Goal: Information Seeking & Learning: Learn about a topic

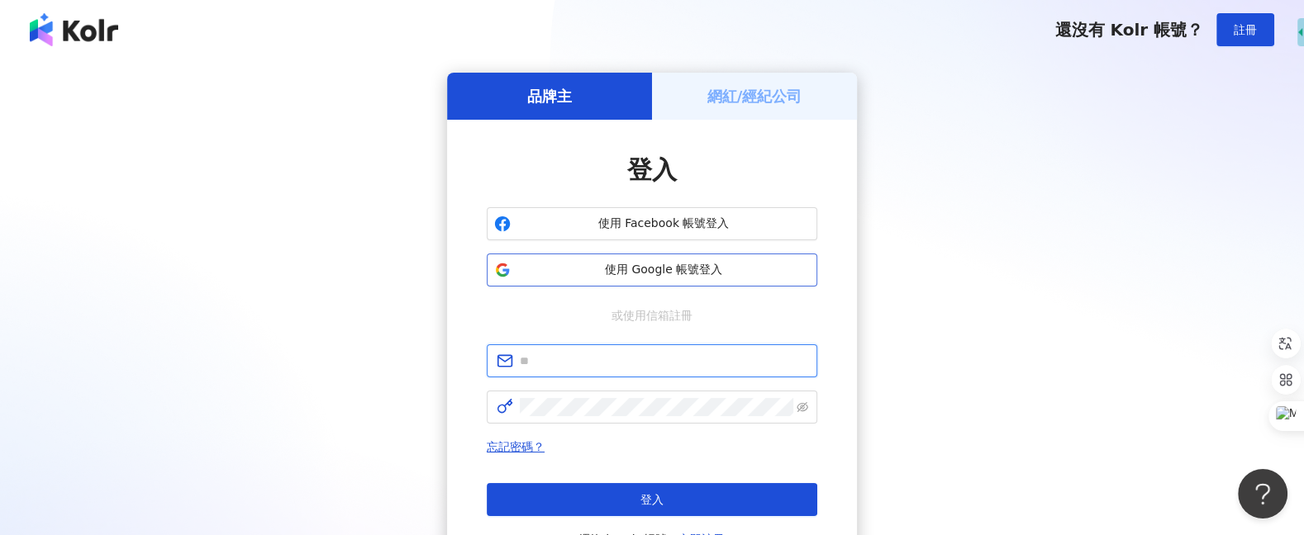
type input "**********"
click at [684, 278] on button "使用 Google 帳號登入" at bounding box center [652, 270] width 330 height 33
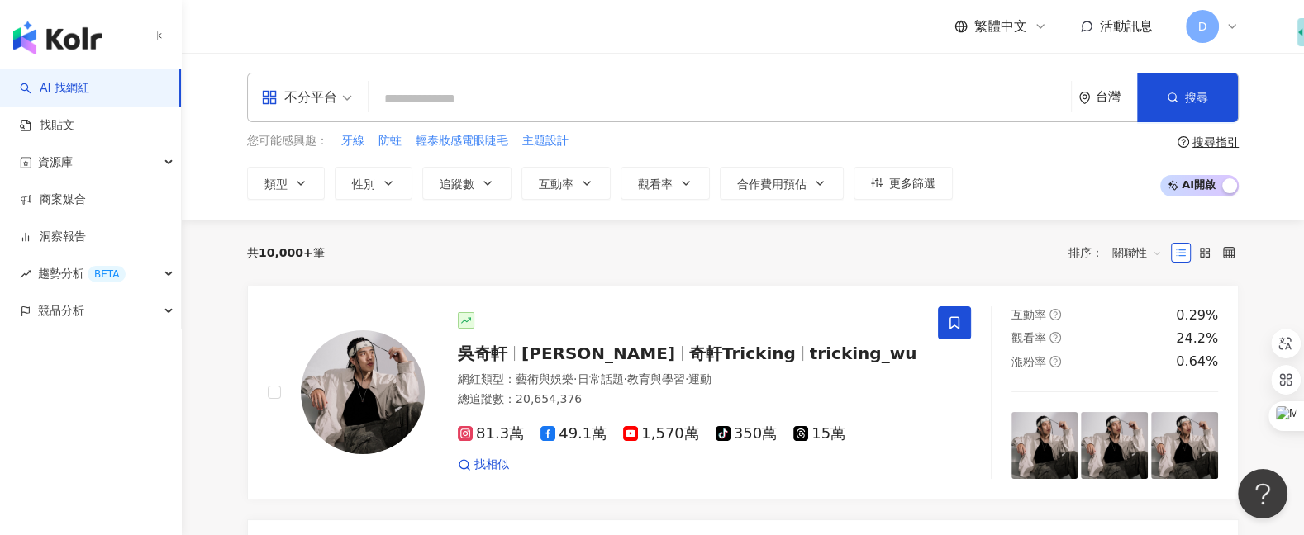
click at [1202, 26] on span "D" at bounding box center [1202, 26] width 9 height 18
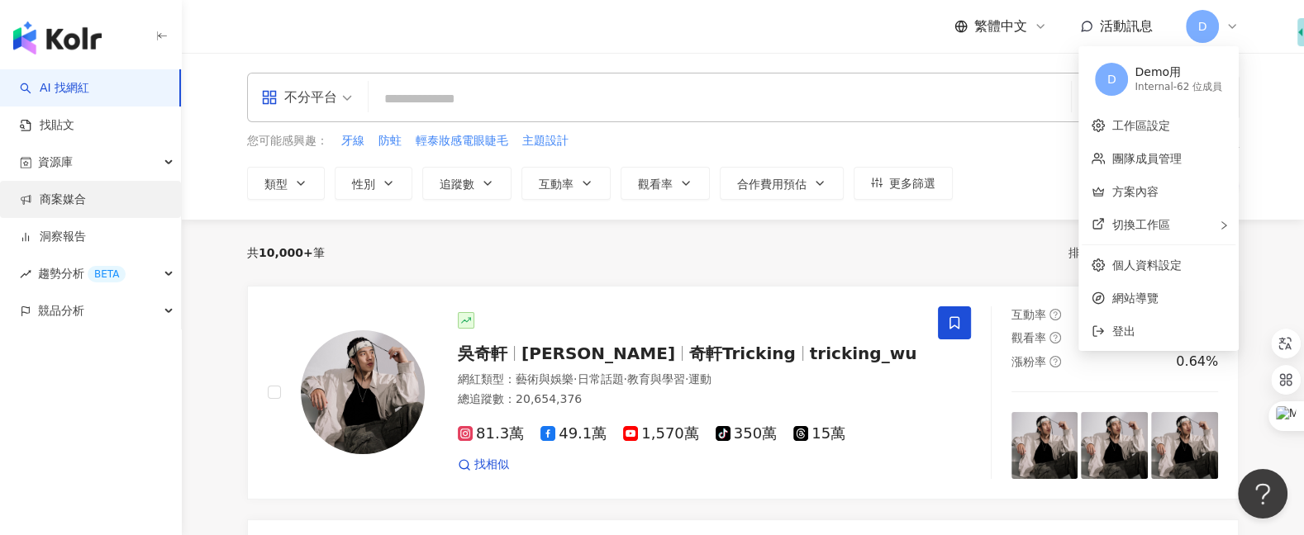
click at [86, 207] on link "商案媒合" at bounding box center [53, 200] width 66 height 17
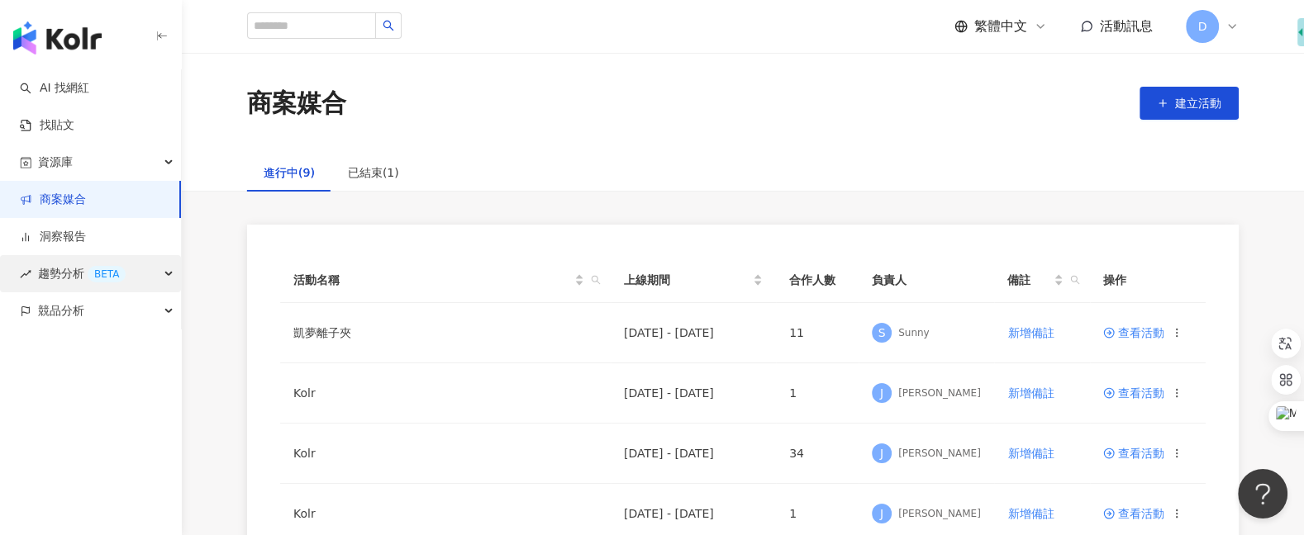
click at [80, 272] on span "趨勢分析 BETA" at bounding box center [82, 273] width 88 height 37
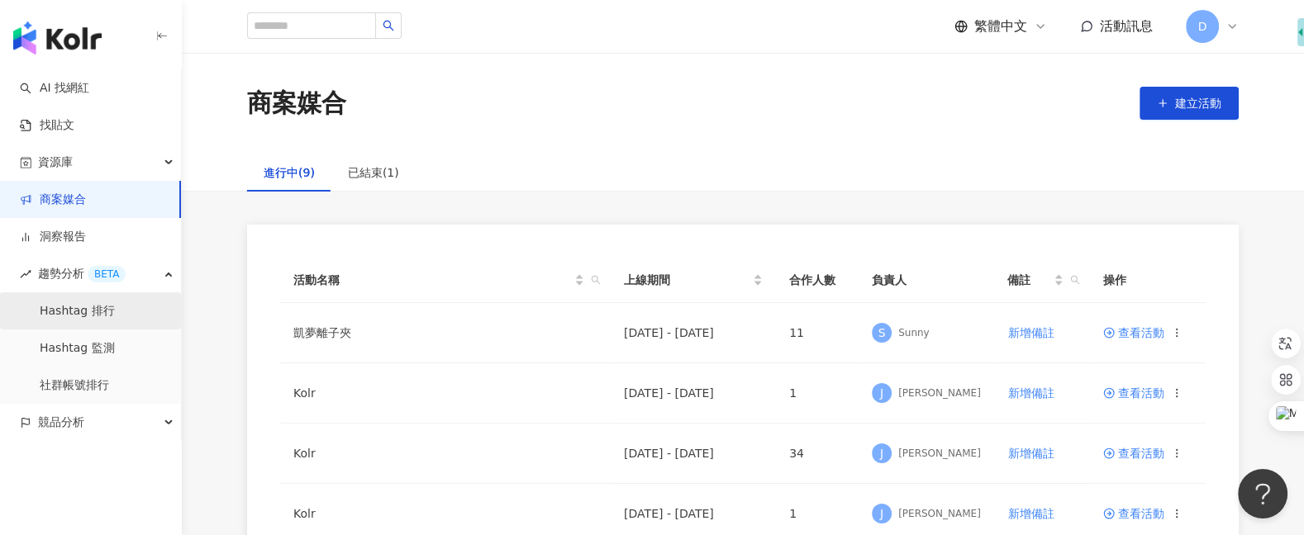
click at [92, 311] on link "Hashtag 排行" at bounding box center [77, 311] width 75 height 17
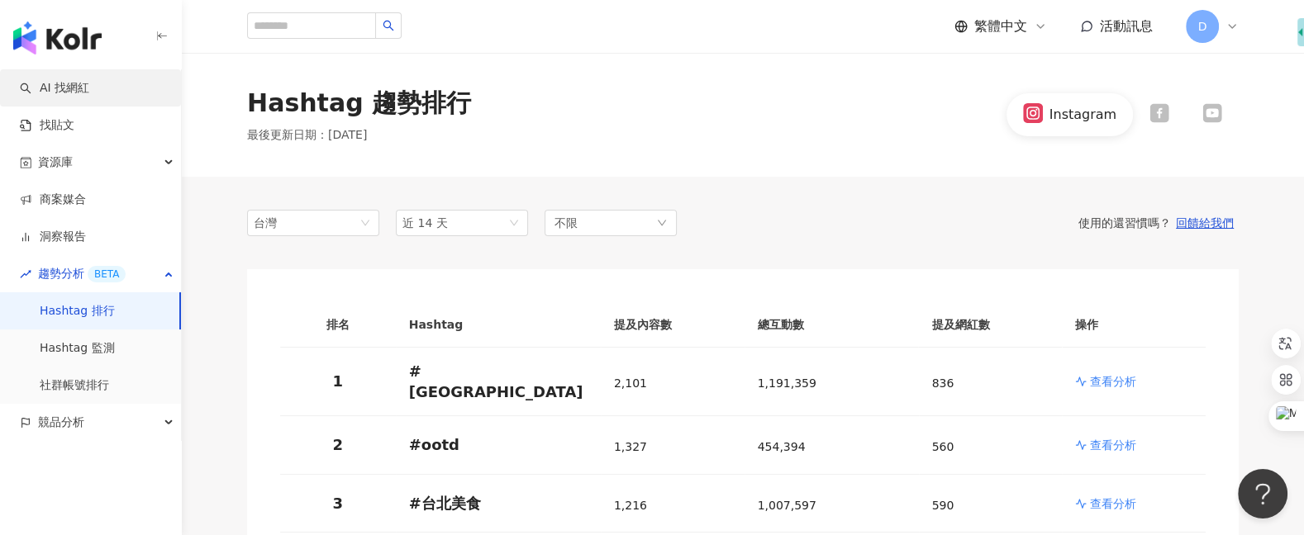
click at [89, 80] on link "AI 找網紅" at bounding box center [54, 88] width 69 height 17
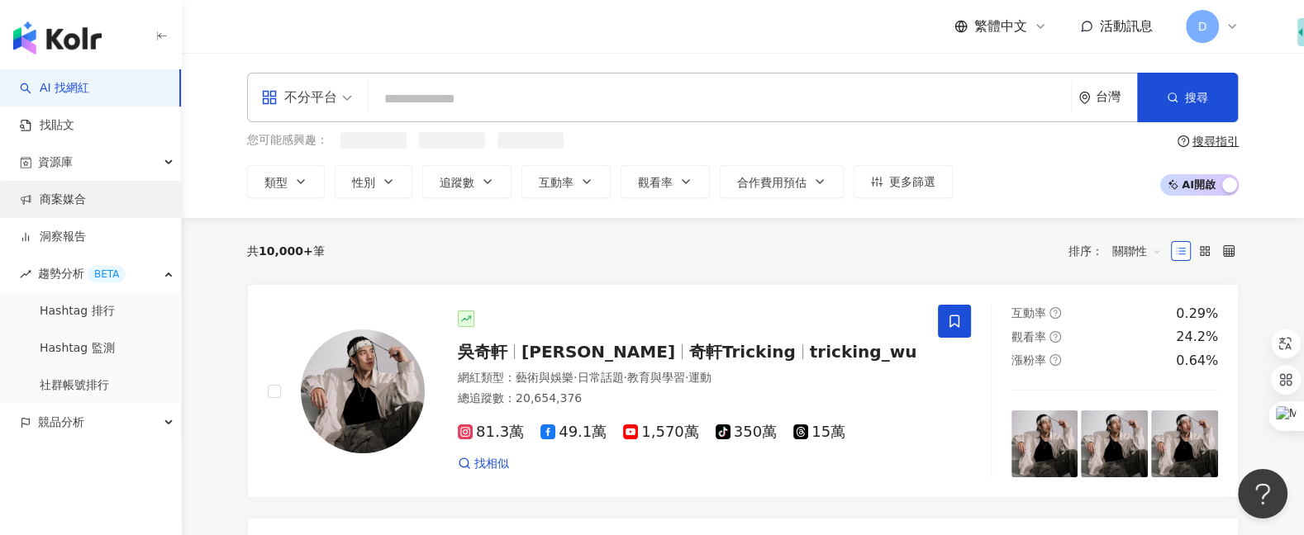
click at [86, 200] on link "商案媒合" at bounding box center [53, 200] width 66 height 17
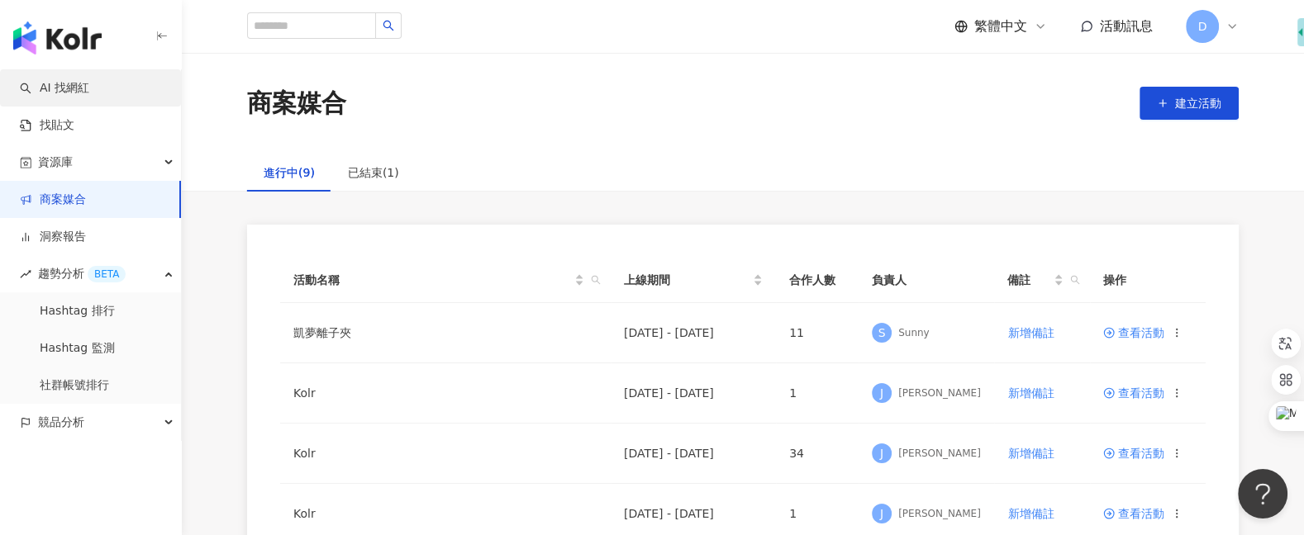
click at [89, 88] on link "AI 找網紅" at bounding box center [54, 88] width 69 height 17
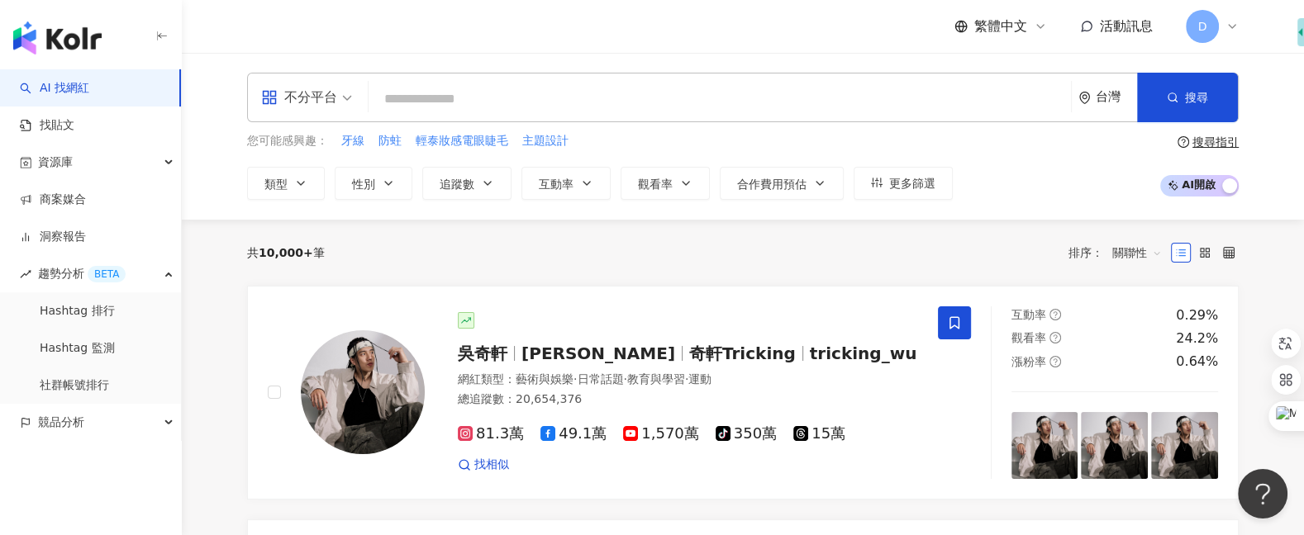
click at [537, 103] on input "search" at bounding box center [719, 98] width 689 height 31
type input "*"
click at [300, 182] on icon "button" at bounding box center [300, 183] width 13 height 13
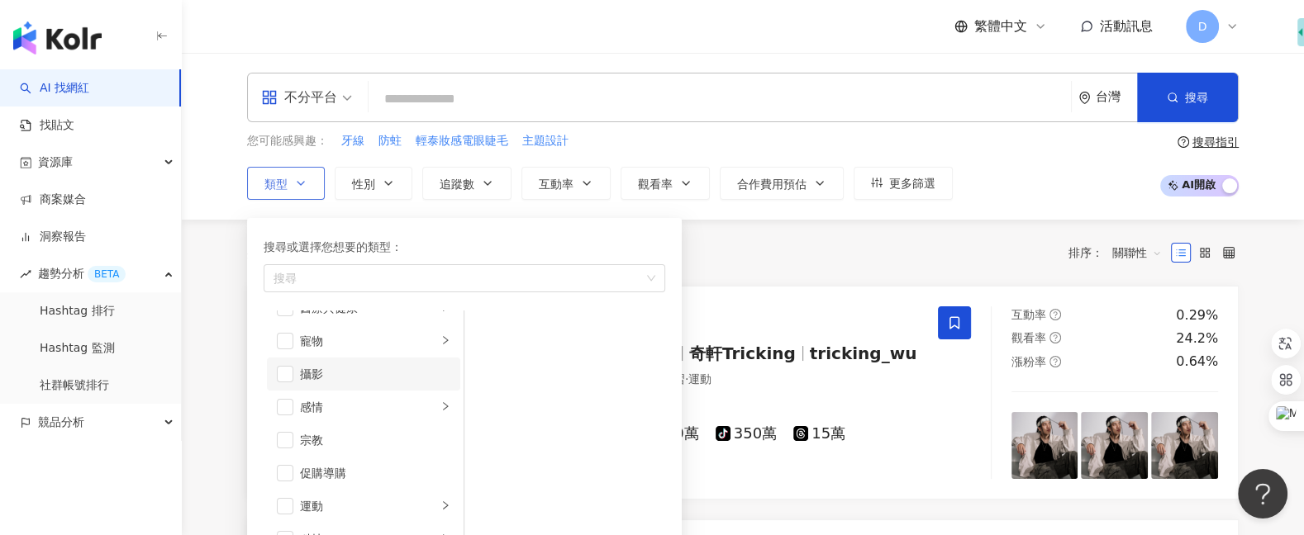
scroll to position [455, 0]
click at [338, 463] on div "促購導購" at bounding box center [375, 470] width 150 height 18
click at [749, 273] on div "共 10,000+ 筆 排序： 關聯性" at bounding box center [742, 253] width 991 height 66
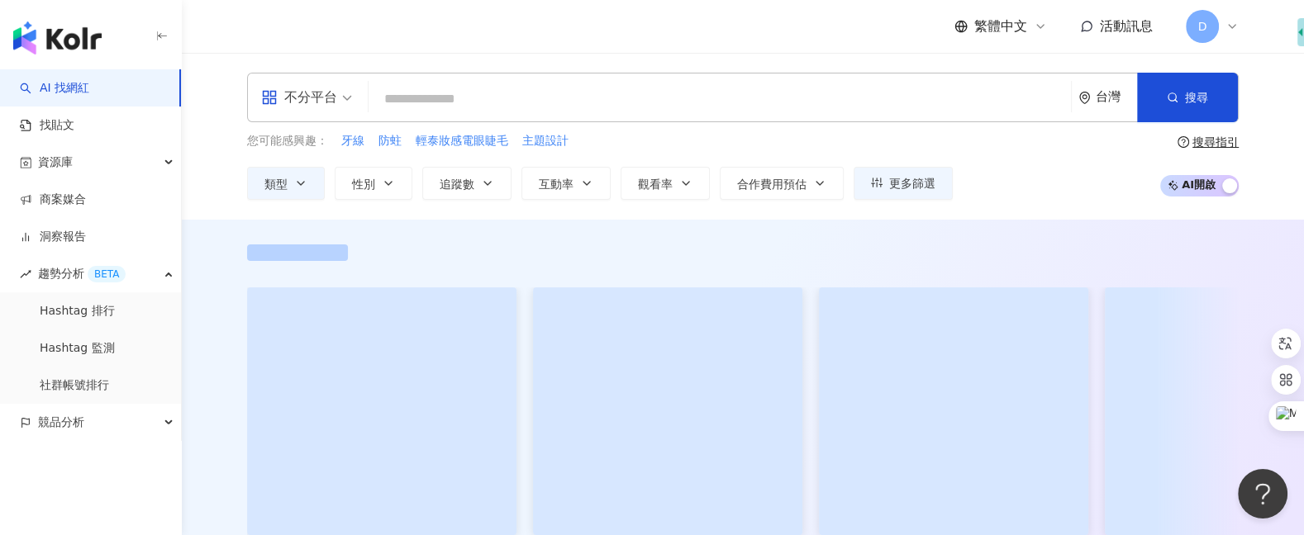
click at [710, 96] on input "search" at bounding box center [719, 98] width 689 height 31
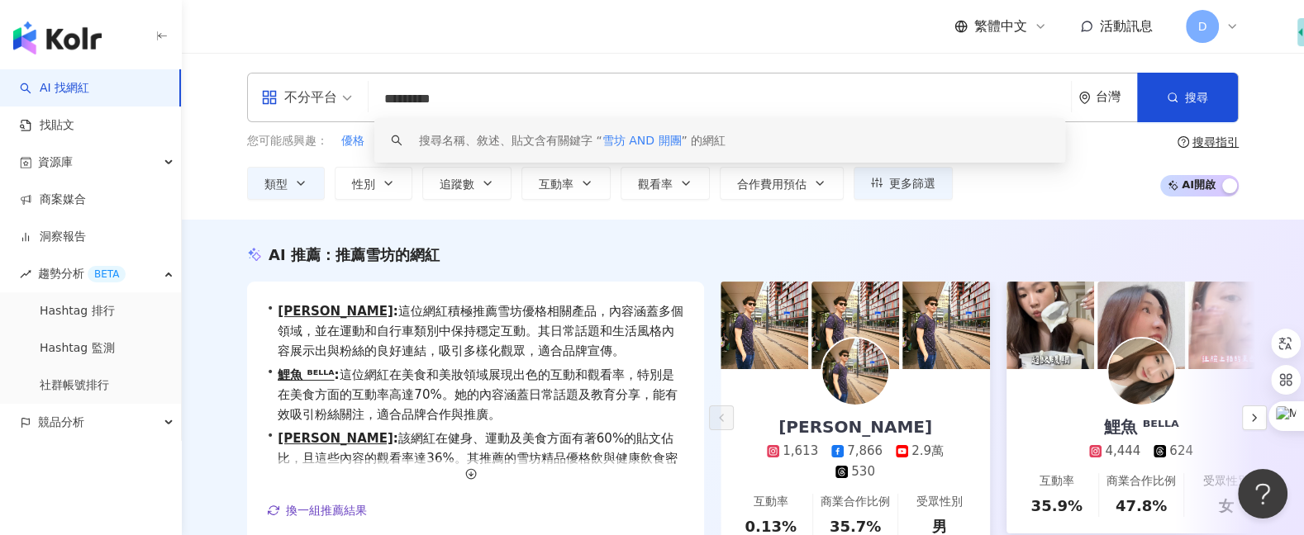
type input "*********"
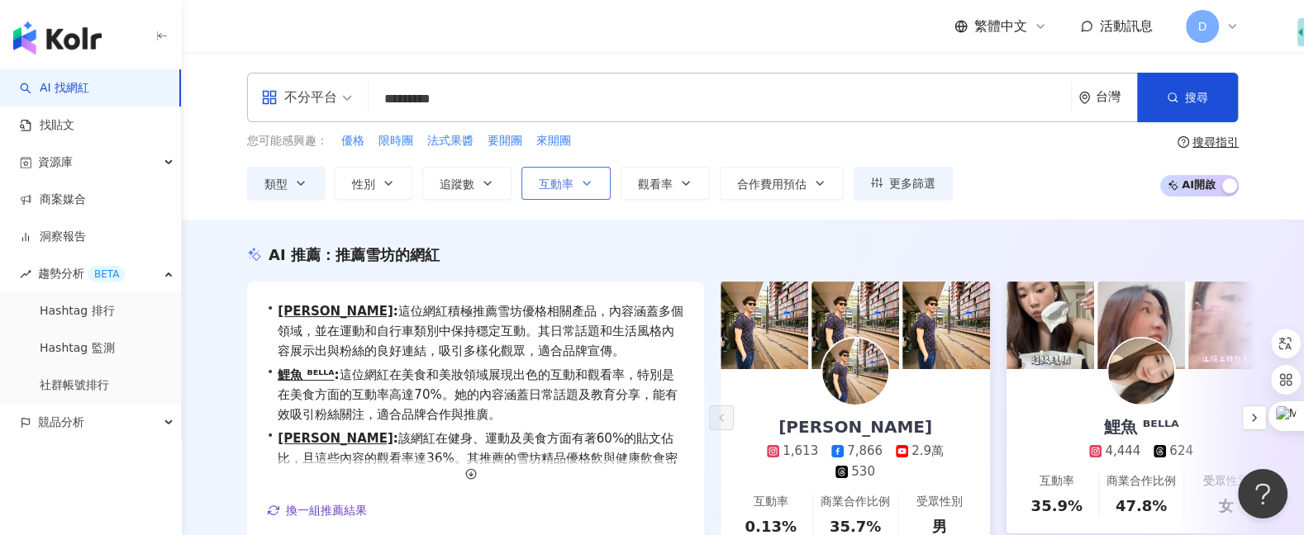
click at [558, 189] on span "互動率" at bounding box center [556, 184] width 35 height 13
click at [644, 192] on button "觀看率" at bounding box center [664, 183] width 89 height 33
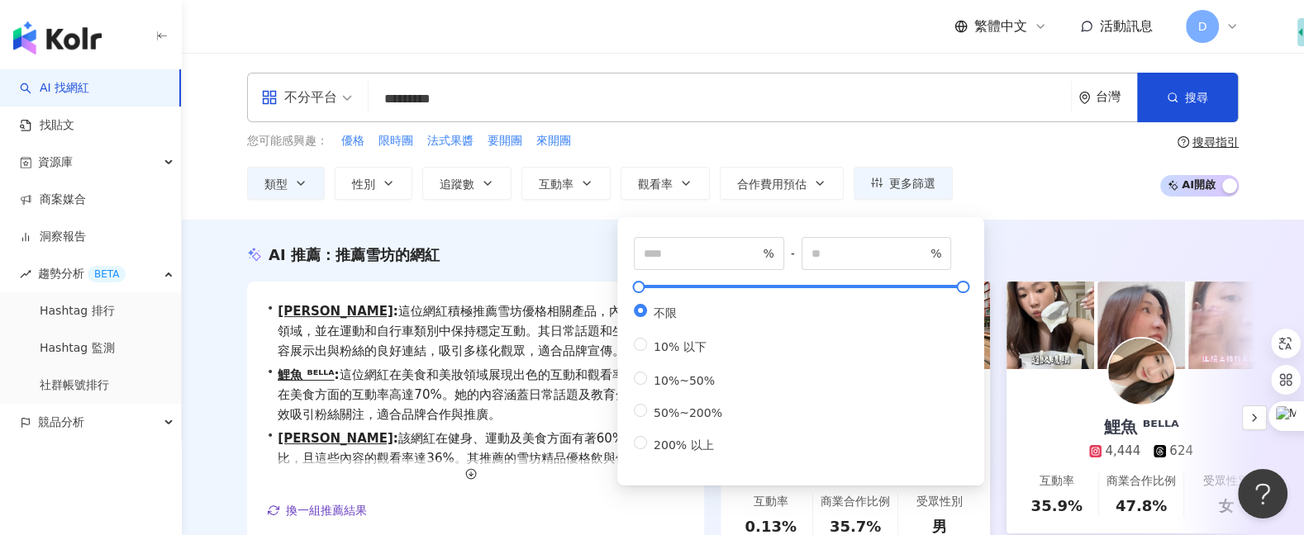
click at [1011, 237] on div "AI 推薦 ： 推薦雪坊的網紅 • Benson Wei : 這位網紅積極推薦雪坊優格相關產品，內容涵蓋多個領域，並在運動和自行車類別中保持穩定互動。其日常話…" at bounding box center [743, 421] width 1122 height 402
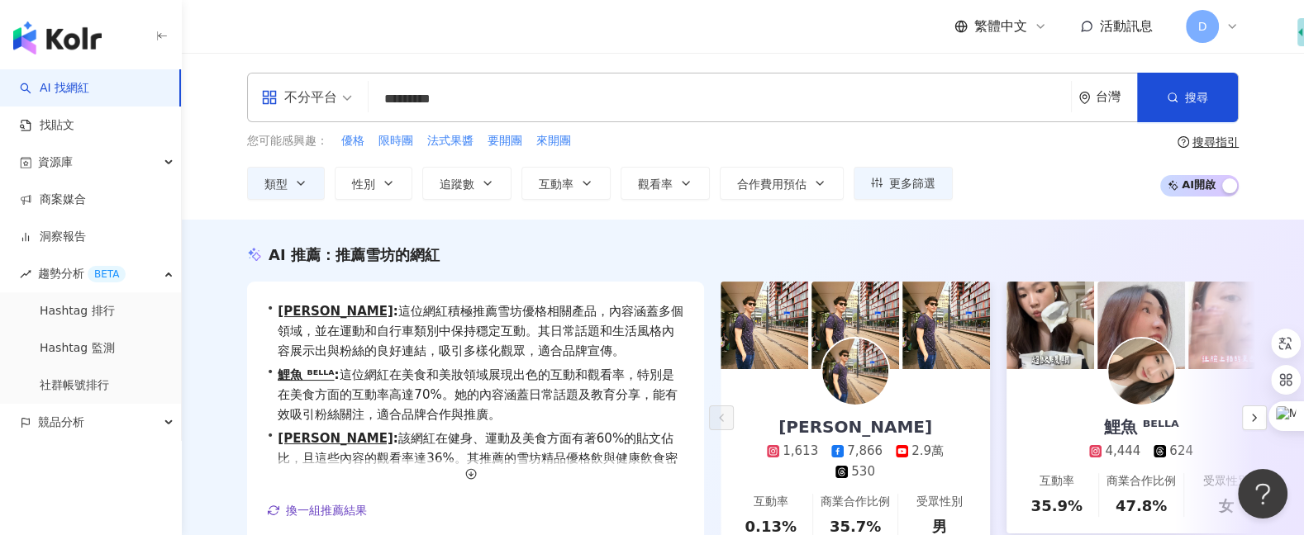
click at [493, 104] on input "*********" at bounding box center [719, 98] width 689 height 31
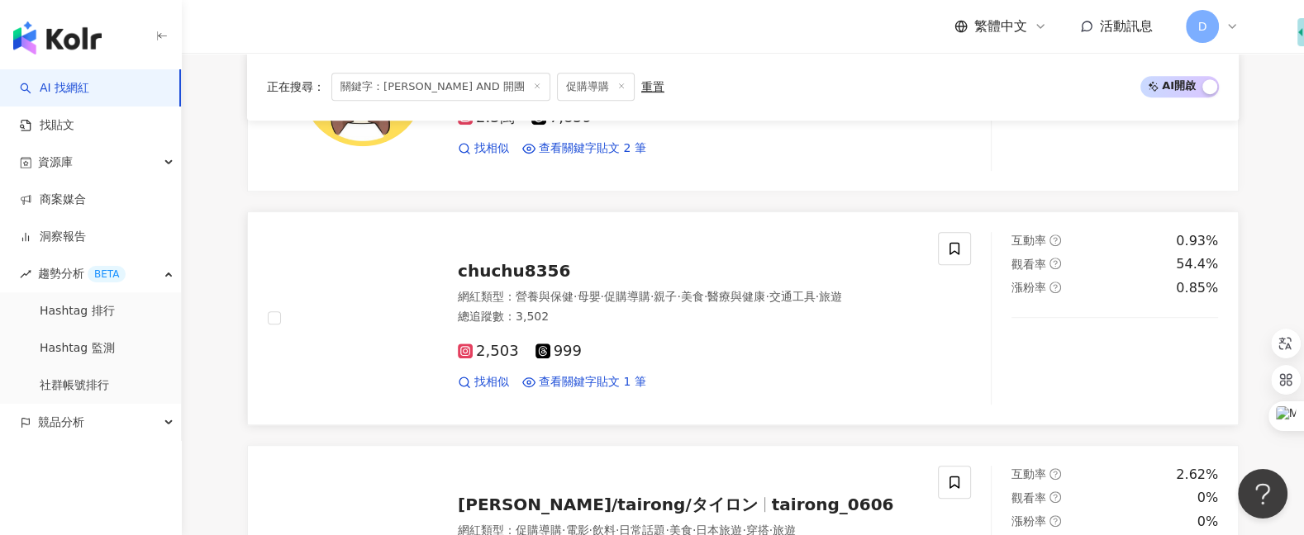
scroll to position [998, 0]
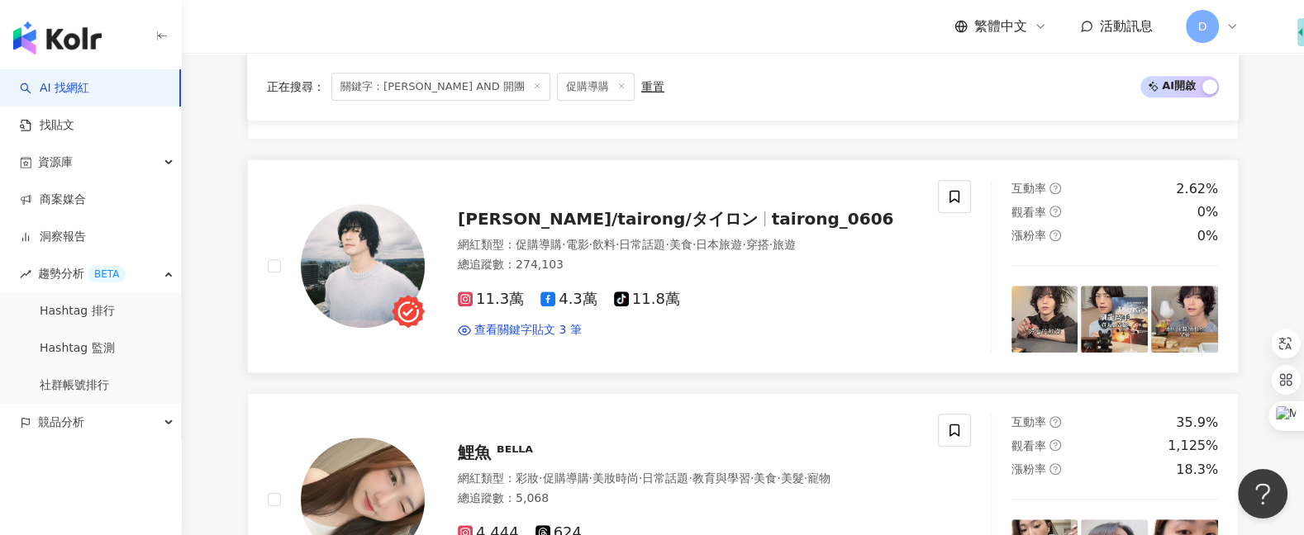
click at [367, 270] on img at bounding box center [363, 266] width 124 height 124
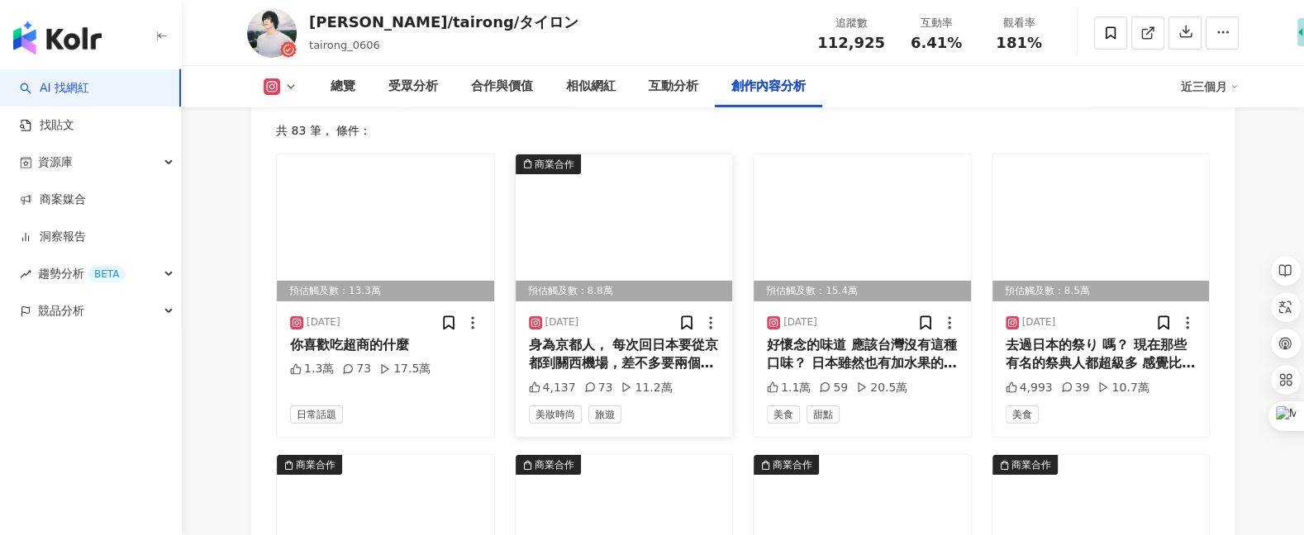
scroll to position [5104, 0]
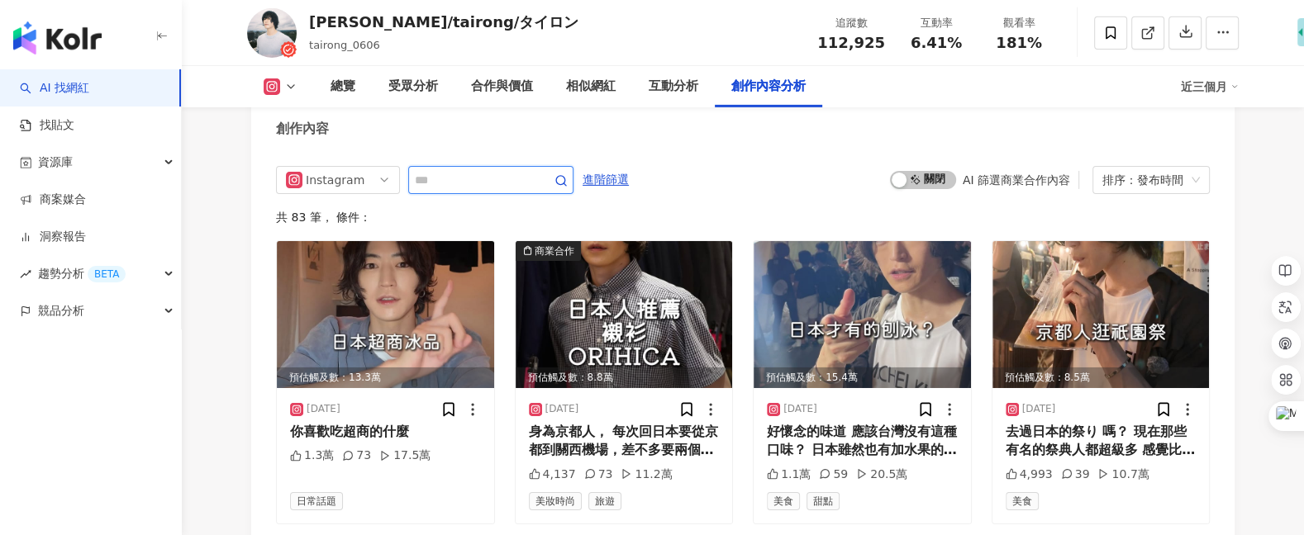
click at [512, 190] on input "text" at bounding box center [473, 180] width 116 height 20
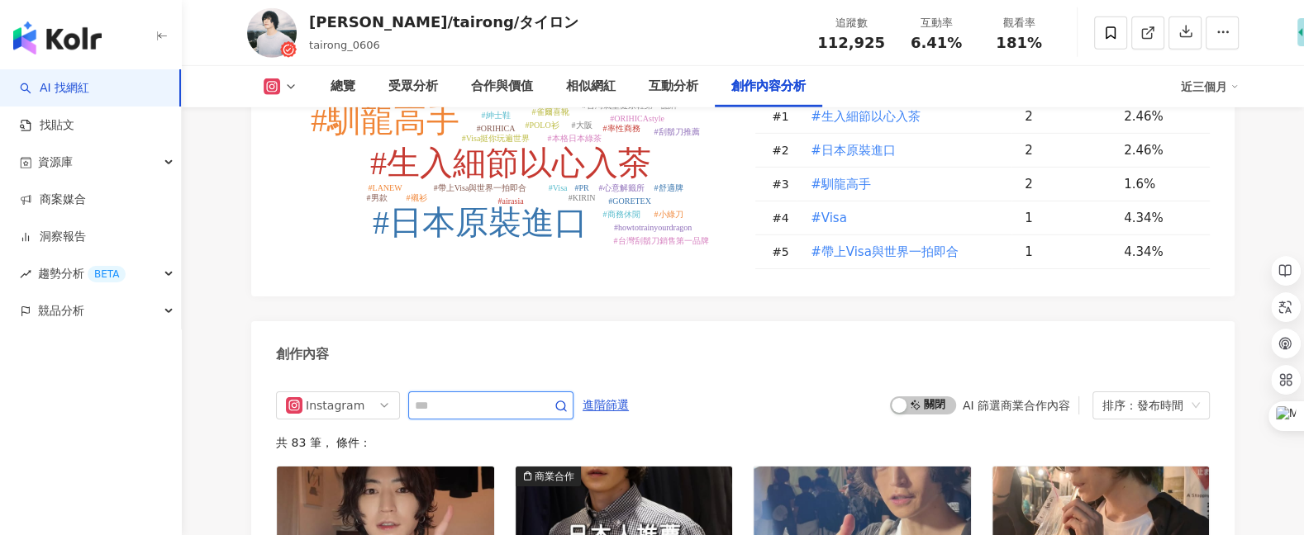
click at [497, 401] on input "text" at bounding box center [473, 406] width 116 height 20
type input "**"
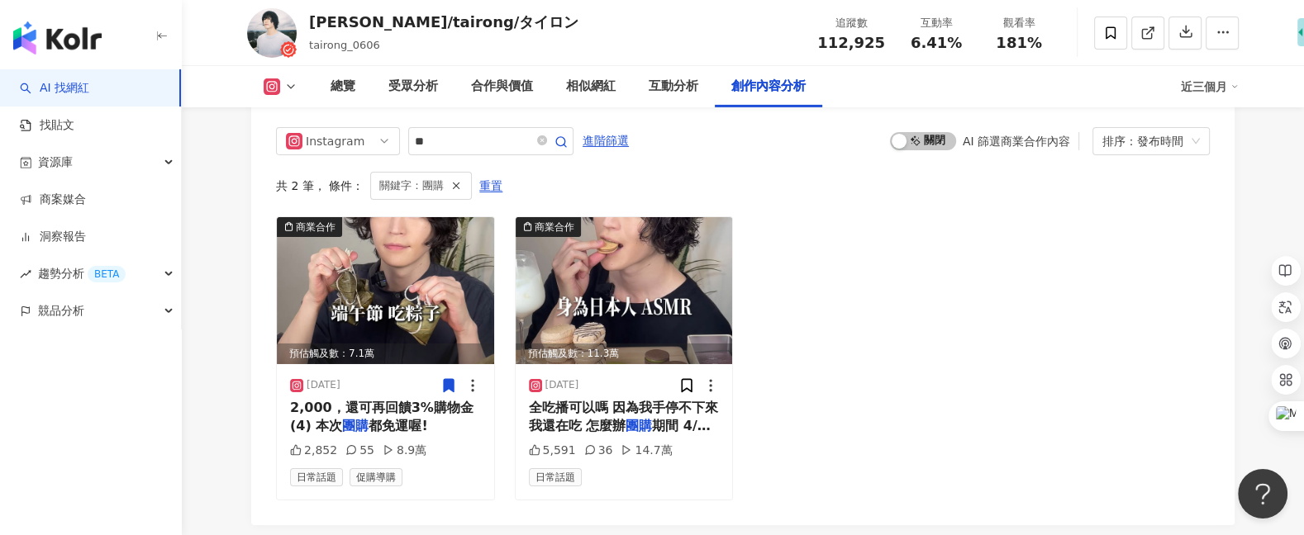
click at [89, 89] on link "AI 找網紅" at bounding box center [54, 88] width 69 height 17
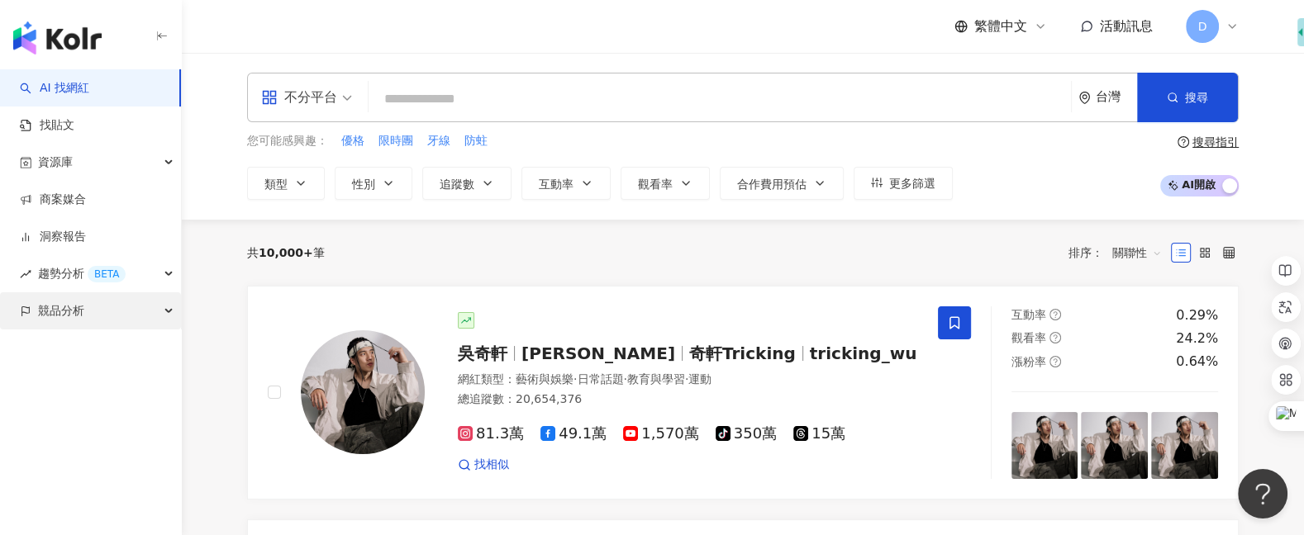
click at [59, 314] on span "競品分析" at bounding box center [61, 310] width 46 height 37
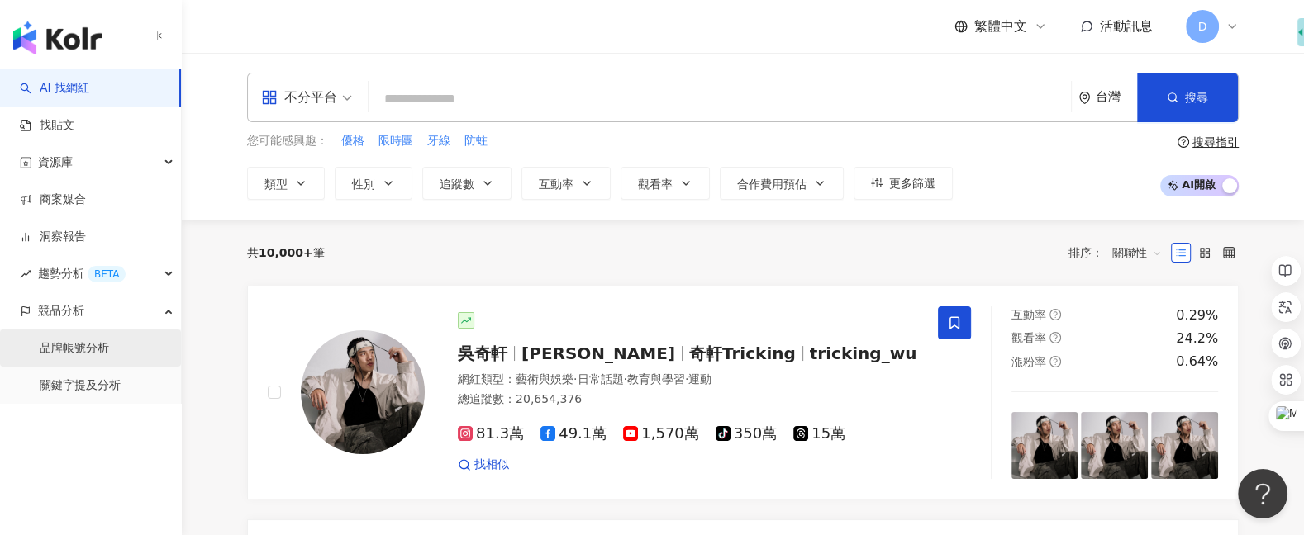
click at [93, 343] on link "品牌帳號分析" at bounding box center [74, 348] width 69 height 17
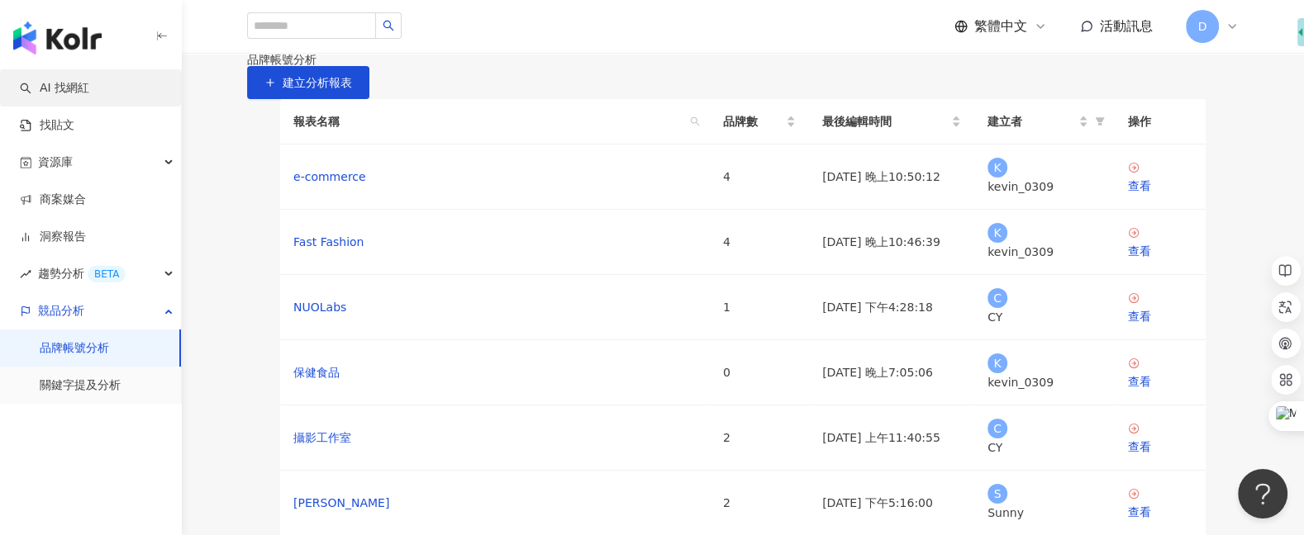
click at [89, 88] on link "AI 找網紅" at bounding box center [54, 88] width 69 height 17
